Goal: Information Seeking & Learning: Check status

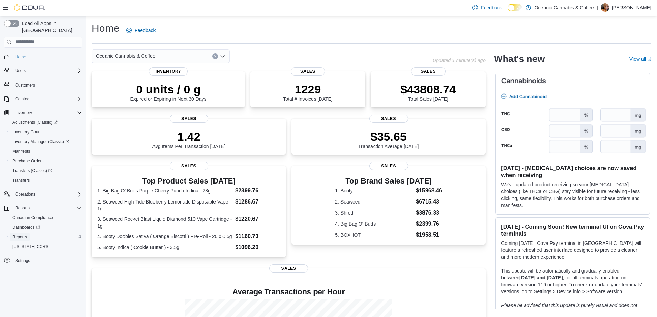
click at [26, 233] on span "Reports" at bounding box center [19, 237] width 14 height 8
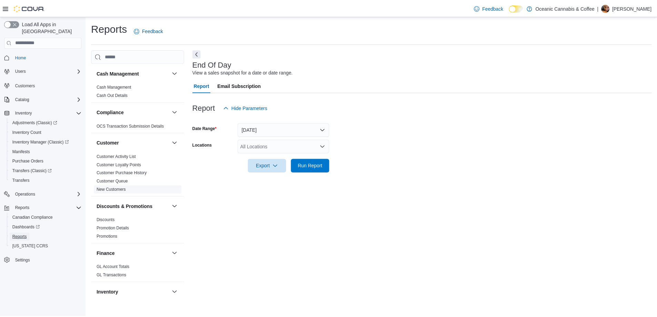
scroll to position [34, 0]
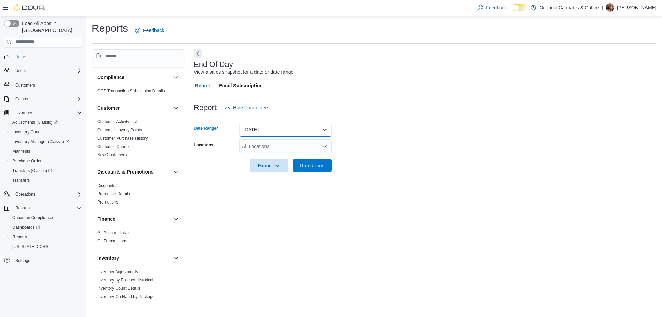
click at [269, 130] on button "[DATE]" at bounding box center [285, 130] width 92 height 14
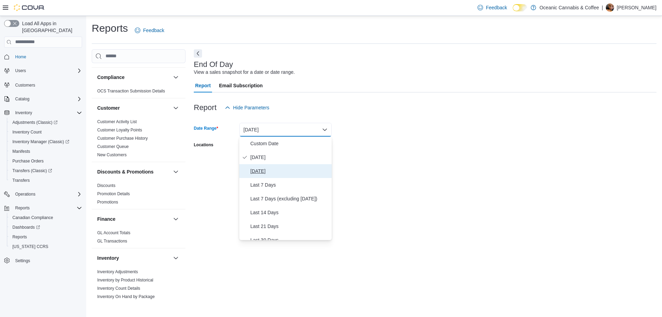
click at [266, 171] on span "[DATE]" at bounding box center [289, 171] width 79 height 8
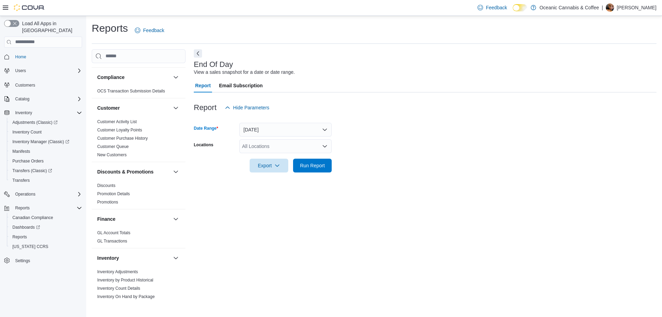
click at [262, 152] on div "All Locations" at bounding box center [285, 146] width 92 height 14
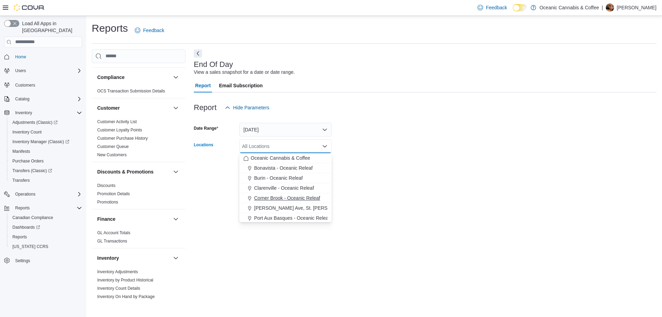
drag, startPoint x: 260, startPoint y: 199, endPoint x: 271, endPoint y: 186, distance: 16.6
click at [260, 198] on span "Corner Brook - Oceanic Releaf" at bounding box center [287, 197] width 66 height 7
click at [371, 164] on form "Date Range [DATE] Locations [GEOGRAPHIC_DATA] - [GEOGRAPHIC_DATA] Releaf Combo …" at bounding box center [425, 143] width 463 height 58
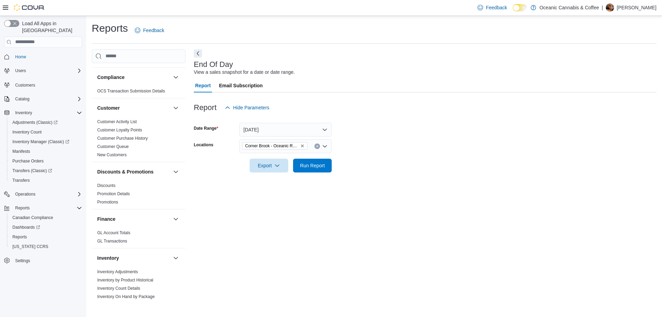
click at [289, 166] on div "Export" at bounding box center [271, 166] width 42 height 14
click at [307, 164] on span "Run Report" at bounding box center [312, 165] width 25 height 7
